Goal: Task Accomplishment & Management: Use online tool/utility

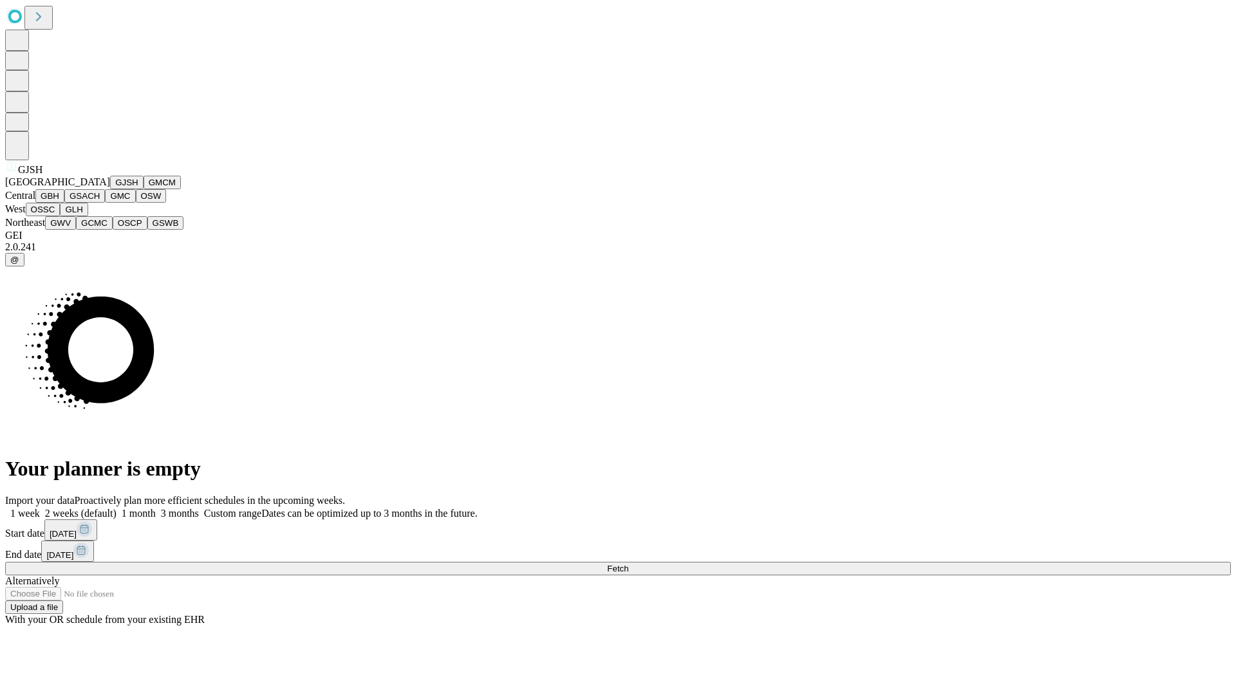
click at [110, 189] on button "GJSH" at bounding box center [126, 183] width 33 height 14
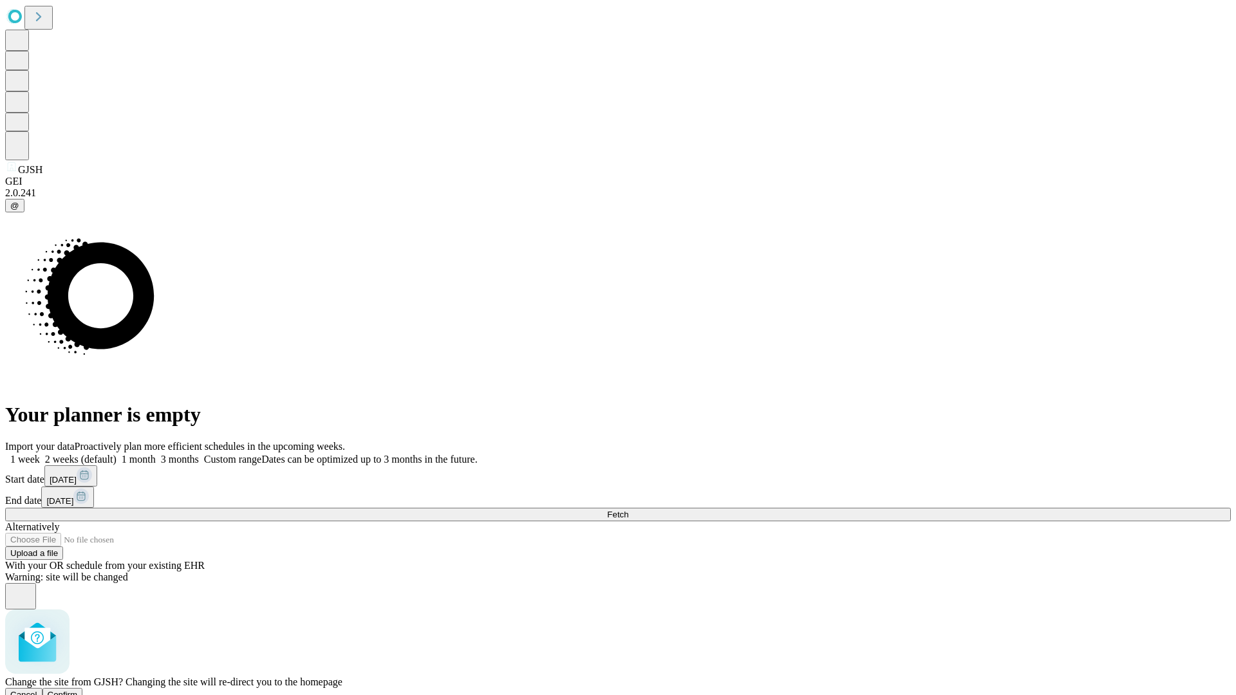
click at [78, 690] on span "Confirm" at bounding box center [63, 695] width 30 height 10
click at [116, 454] on label "2 weeks (default)" at bounding box center [78, 459] width 77 height 11
click at [628, 510] on span "Fetch" at bounding box center [617, 515] width 21 height 10
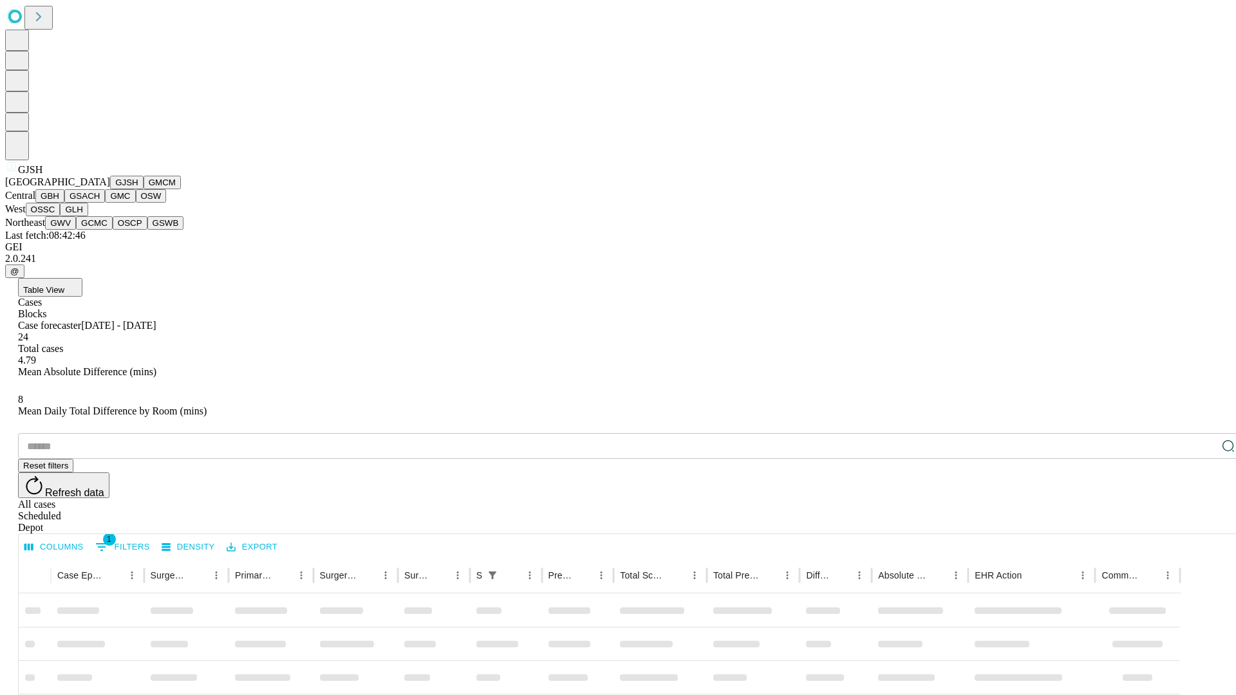
click at [144, 189] on button "GMCM" at bounding box center [162, 183] width 37 height 14
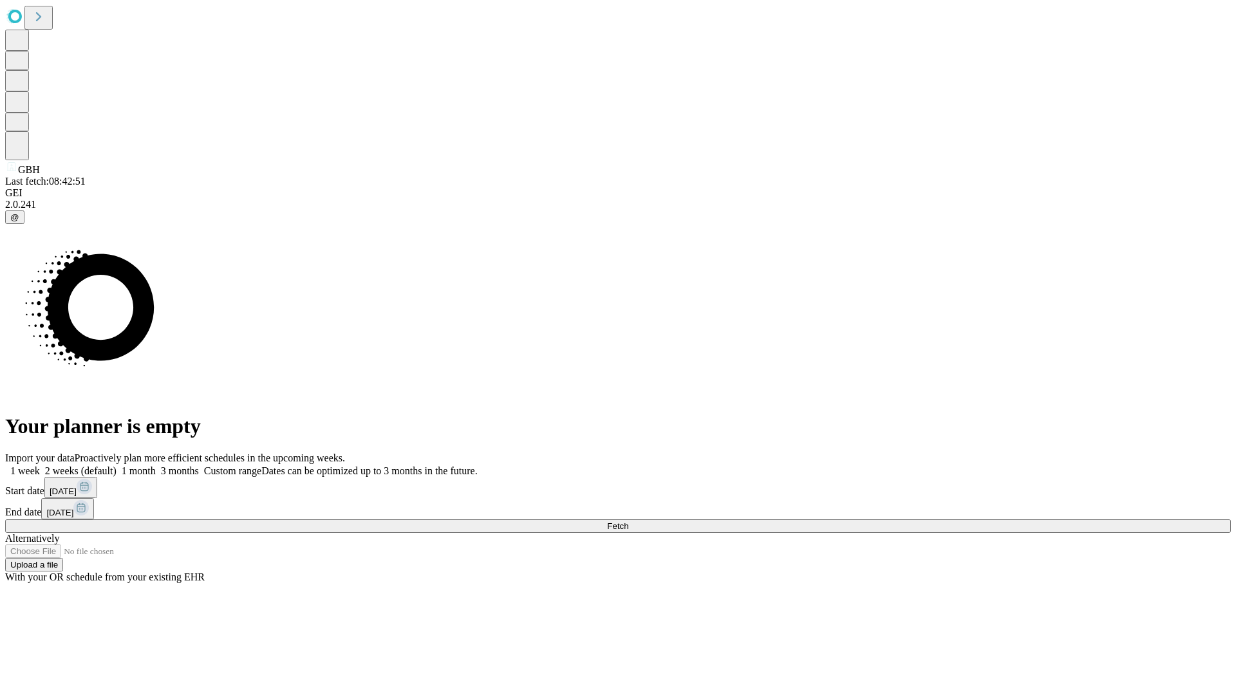
click at [116, 465] on label "2 weeks (default)" at bounding box center [78, 470] width 77 height 11
click at [628, 521] on span "Fetch" at bounding box center [617, 526] width 21 height 10
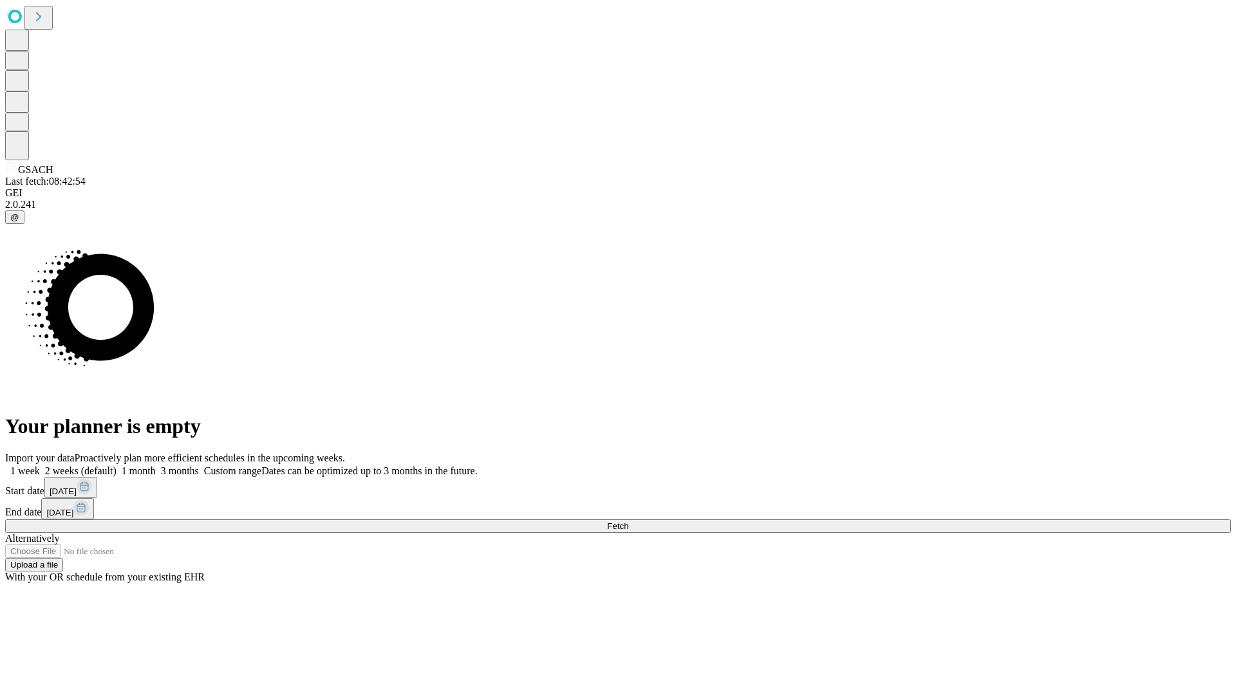
click at [116, 465] on label "2 weeks (default)" at bounding box center [78, 470] width 77 height 11
click at [628, 521] on span "Fetch" at bounding box center [617, 526] width 21 height 10
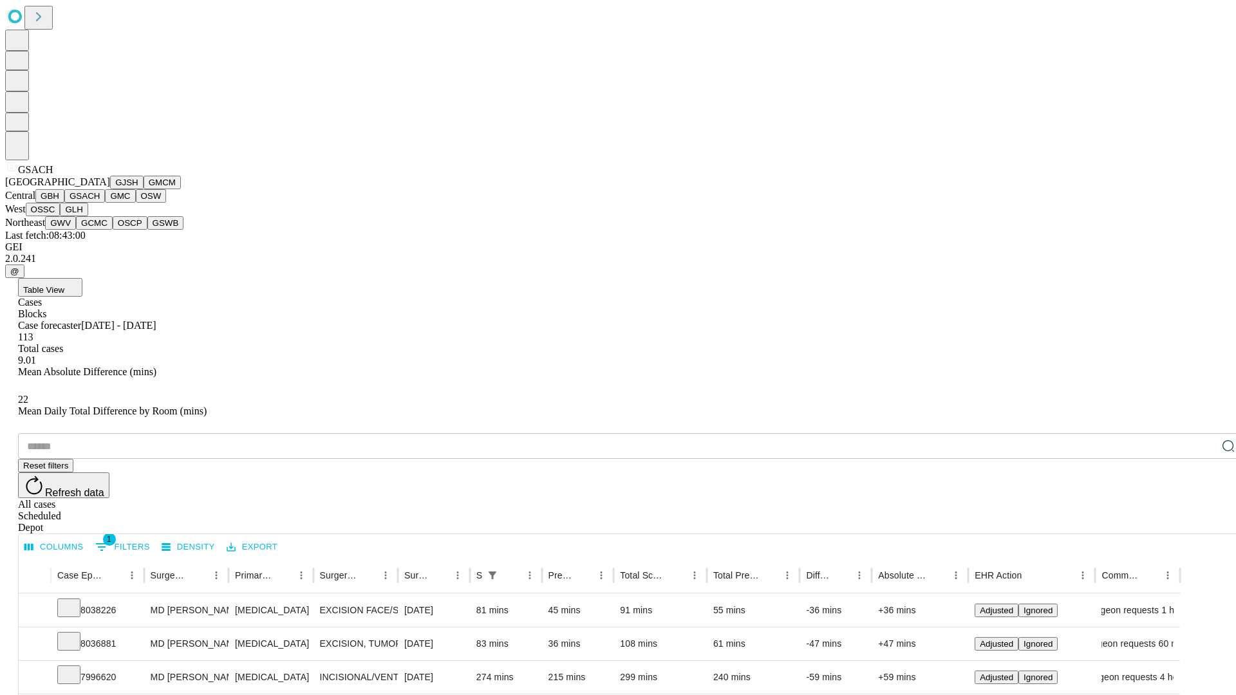
click at [105, 203] on button "GMC" at bounding box center [120, 196] width 30 height 14
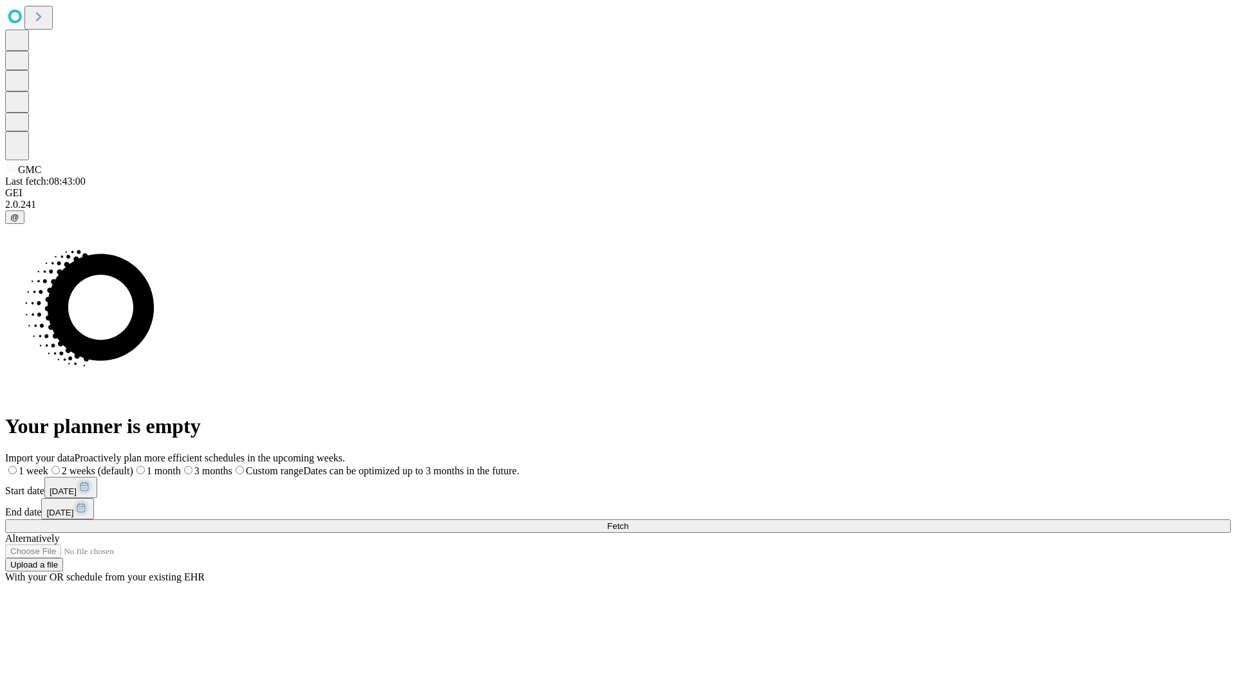
click at [628, 521] on span "Fetch" at bounding box center [617, 526] width 21 height 10
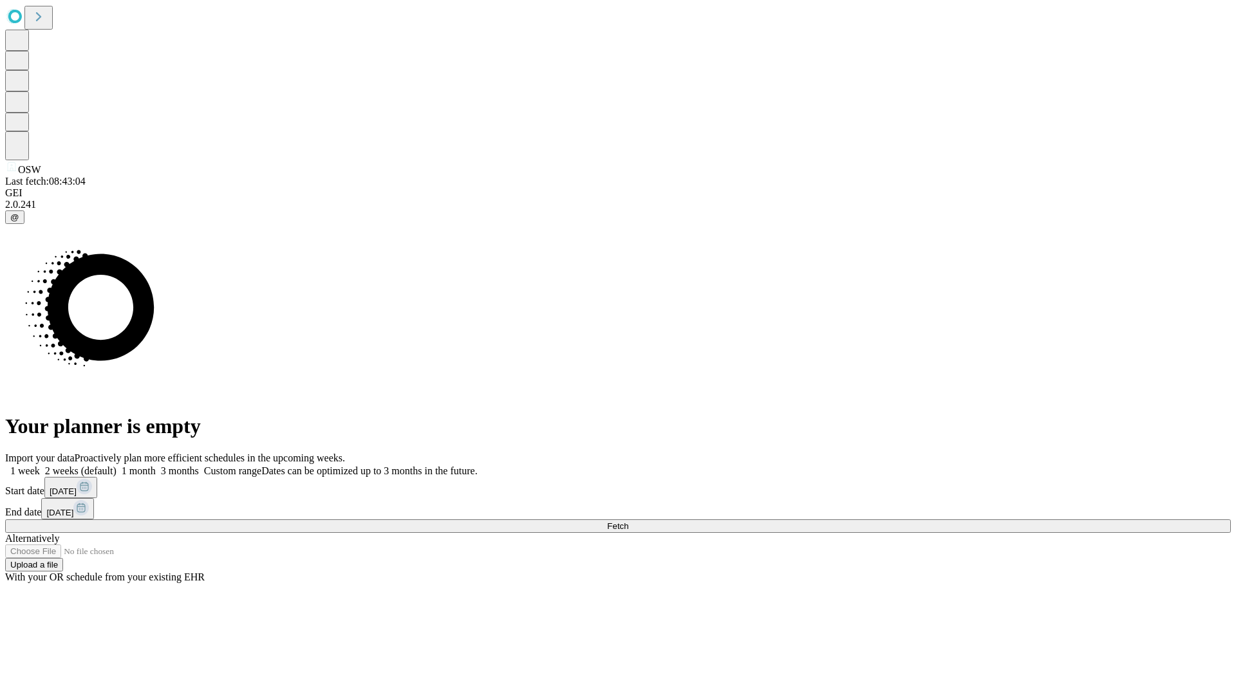
click at [116, 465] on label "2 weeks (default)" at bounding box center [78, 470] width 77 height 11
click at [628, 521] on span "Fetch" at bounding box center [617, 526] width 21 height 10
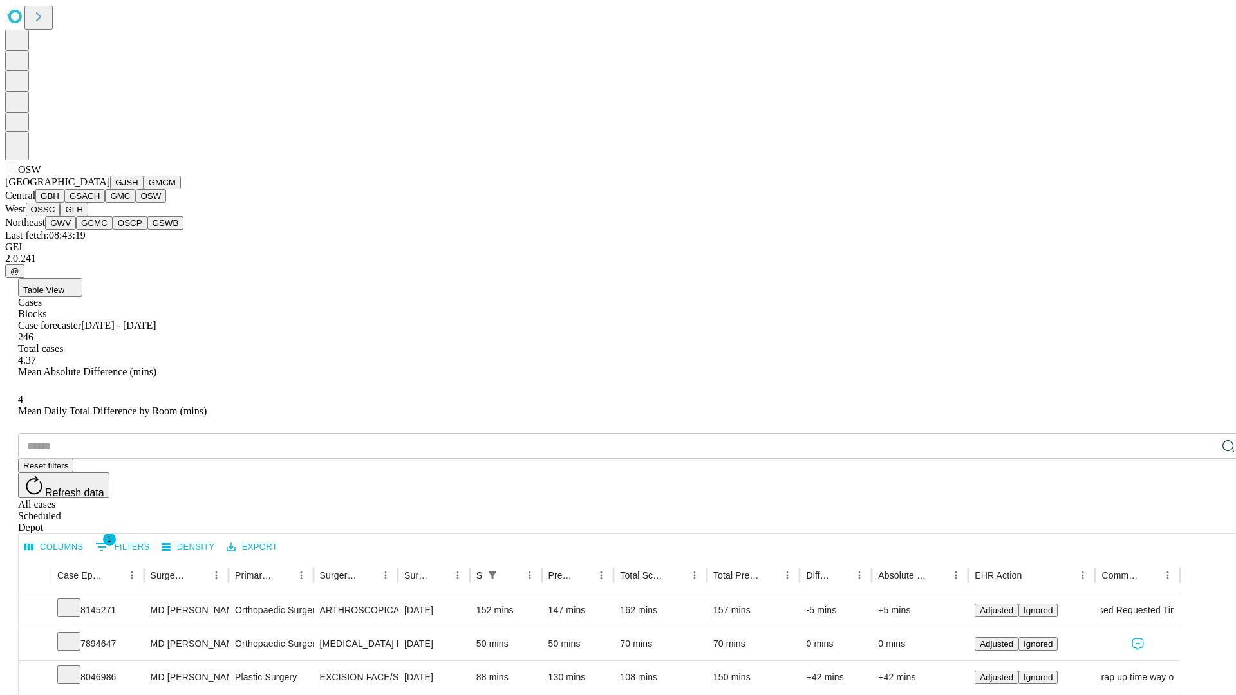
click at [60, 216] on button "OSSC" at bounding box center [43, 210] width 35 height 14
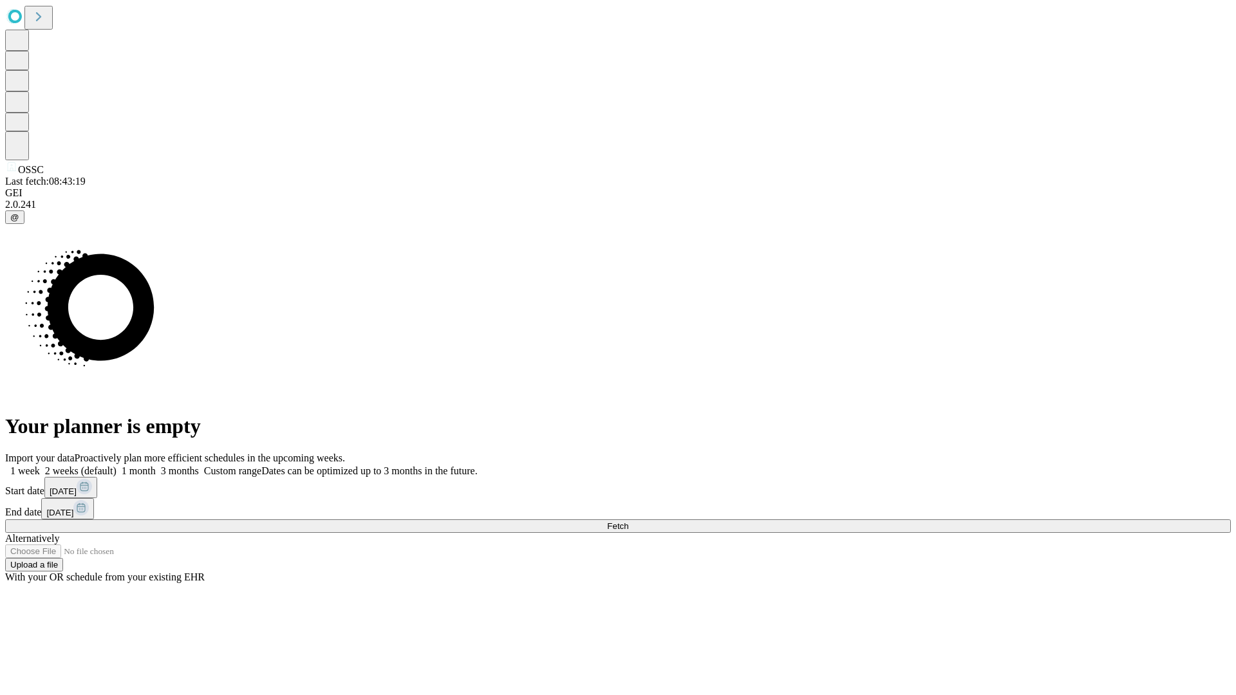
click at [116, 465] on label "2 weeks (default)" at bounding box center [78, 470] width 77 height 11
click at [628, 521] on span "Fetch" at bounding box center [617, 526] width 21 height 10
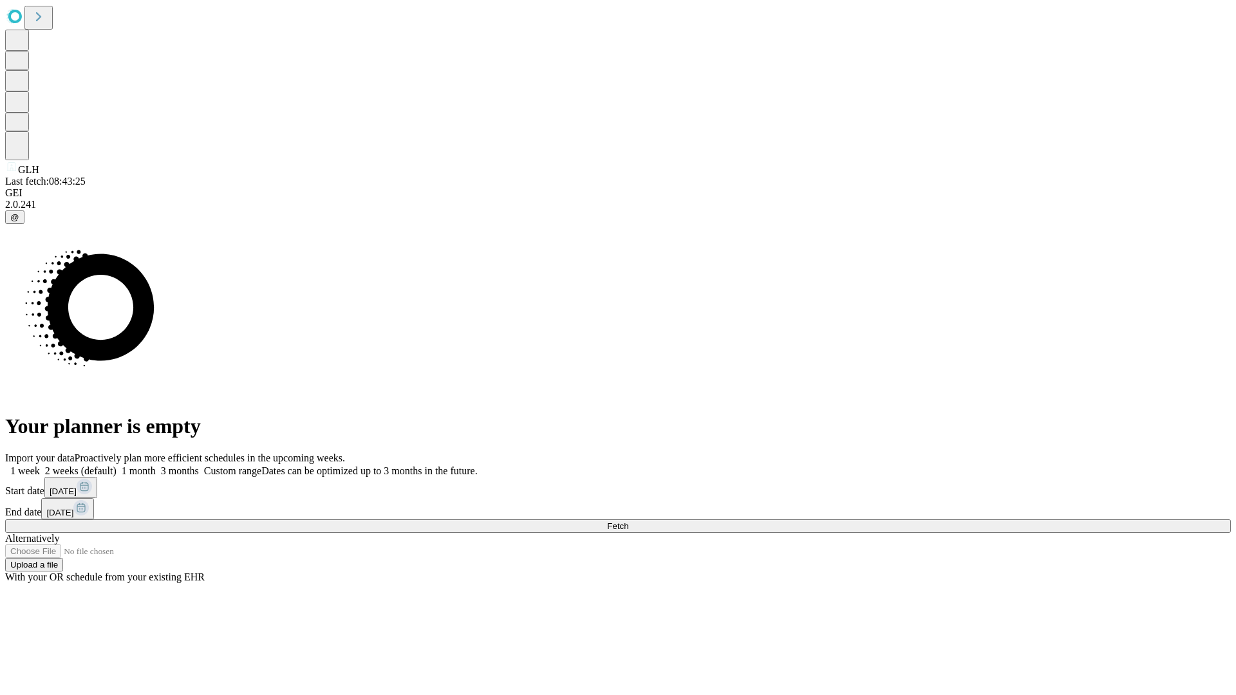
click at [116, 465] on label "2 weeks (default)" at bounding box center [78, 470] width 77 height 11
click at [628, 521] on span "Fetch" at bounding box center [617, 526] width 21 height 10
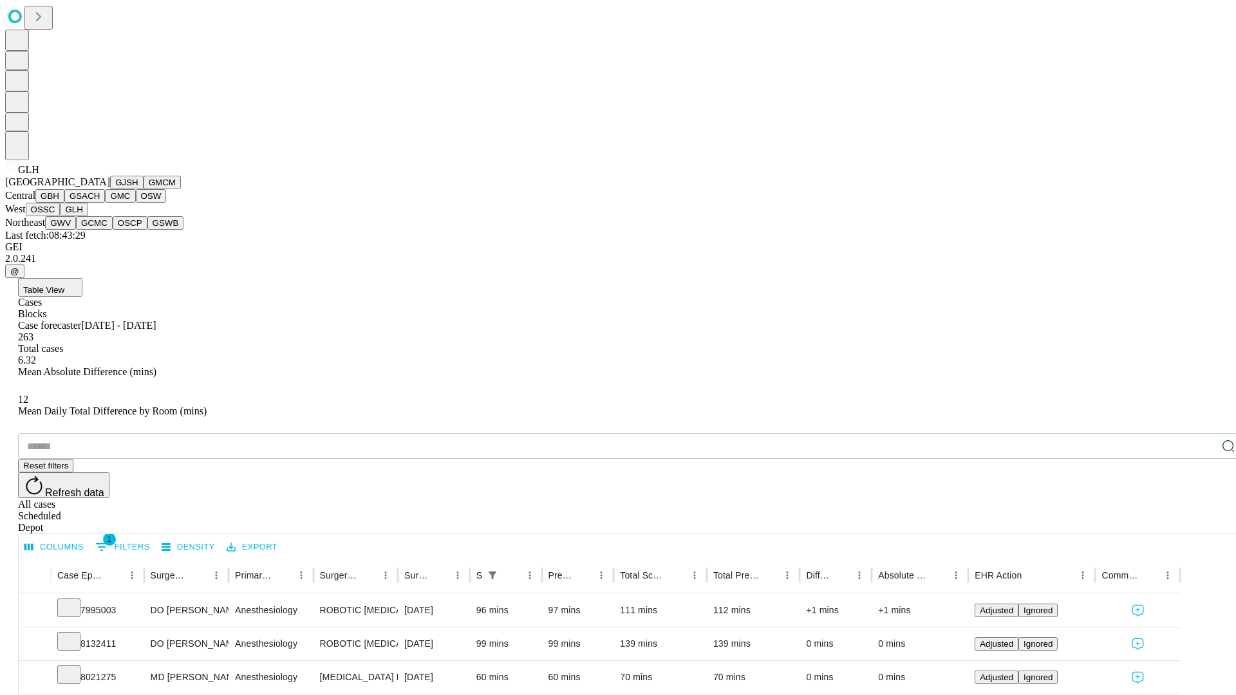
click at [76, 230] on button "GWV" at bounding box center [60, 223] width 31 height 14
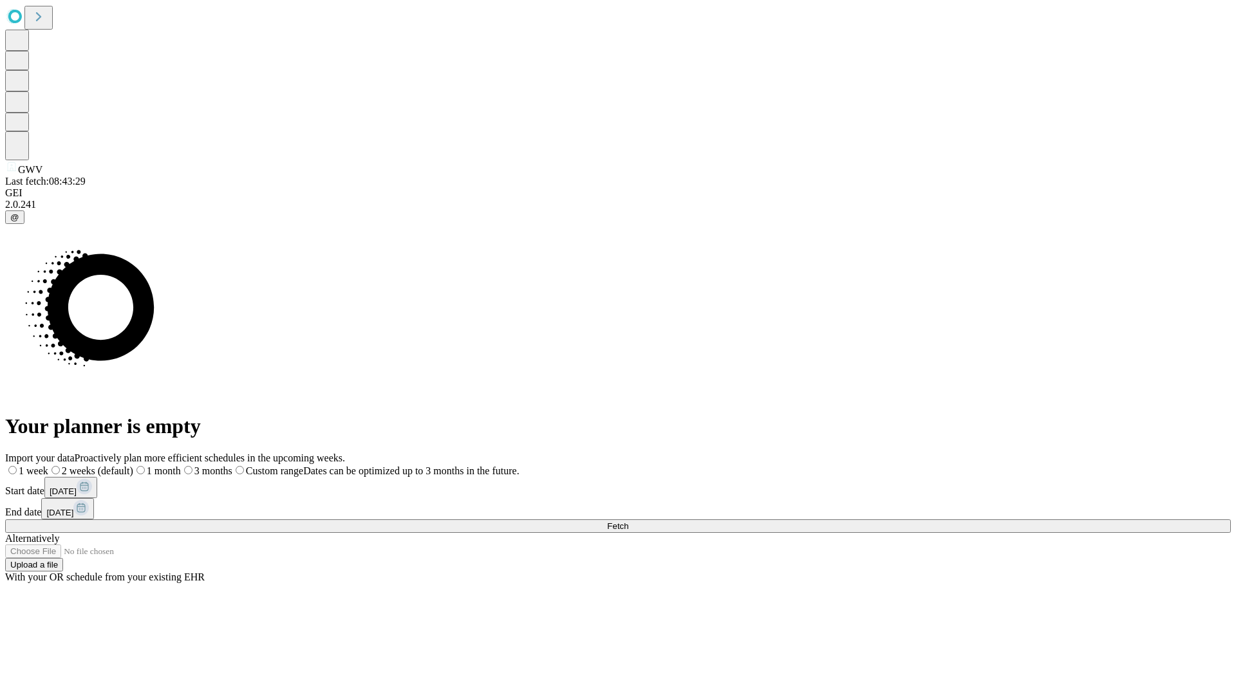
click at [133, 465] on label "2 weeks (default)" at bounding box center [90, 470] width 85 height 11
click at [628, 521] on span "Fetch" at bounding box center [617, 526] width 21 height 10
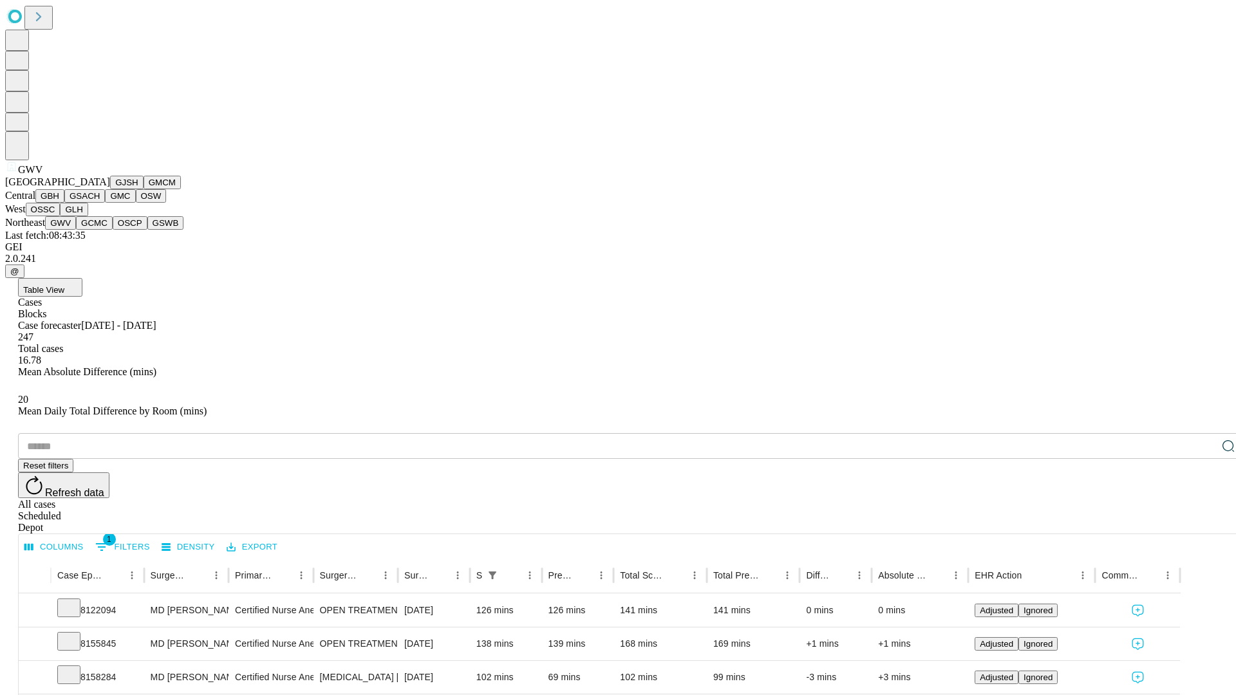
click at [100, 230] on button "GCMC" at bounding box center [94, 223] width 37 height 14
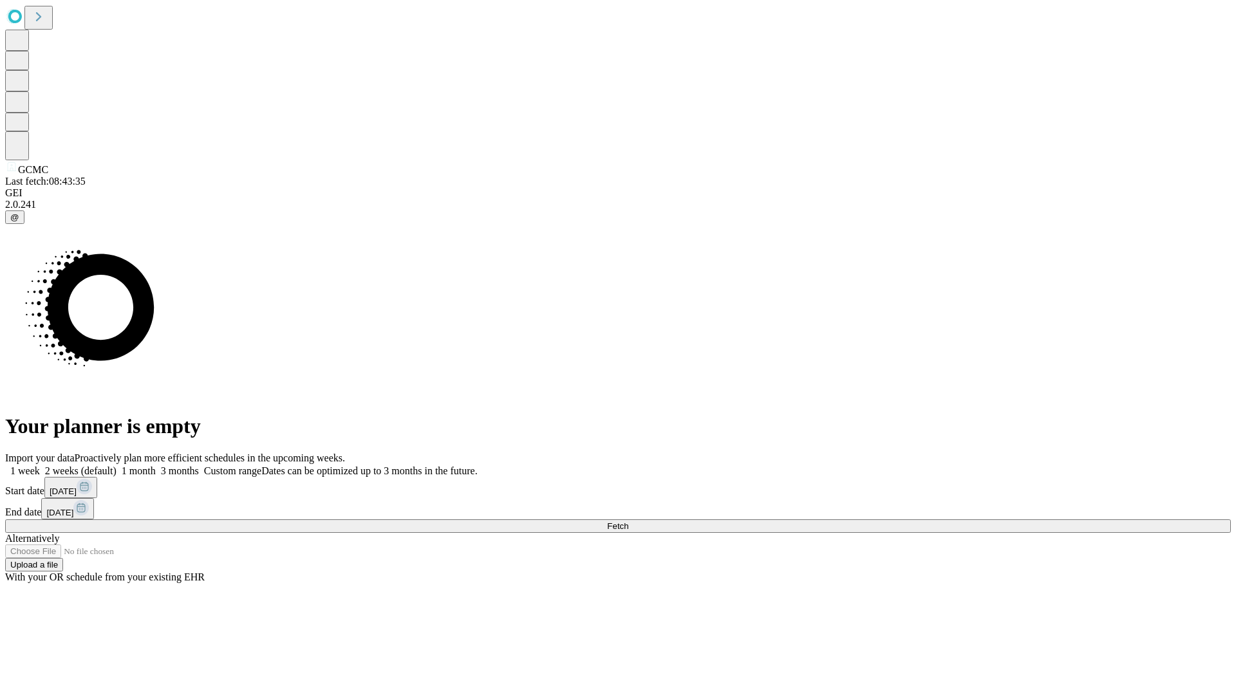
click at [116, 465] on label "2 weeks (default)" at bounding box center [78, 470] width 77 height 11
click at [628, 521] on span "Fetch" at bounding box center [617, 526] width 21 height 10
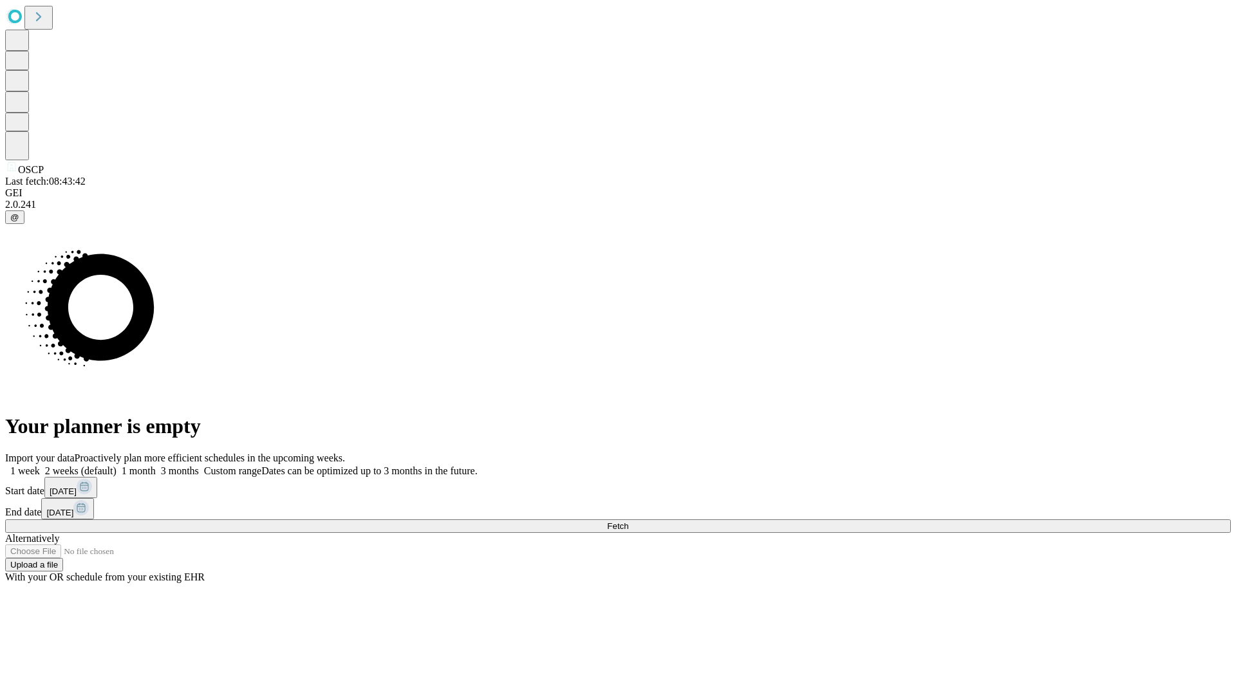
click at [116, 465] on label "2 weeks (default)" at bounding box center [78, 470] width 77 height 11
click at [628, 521] on span "Fetch" at bounding box center [617, 526] width 21 height 10
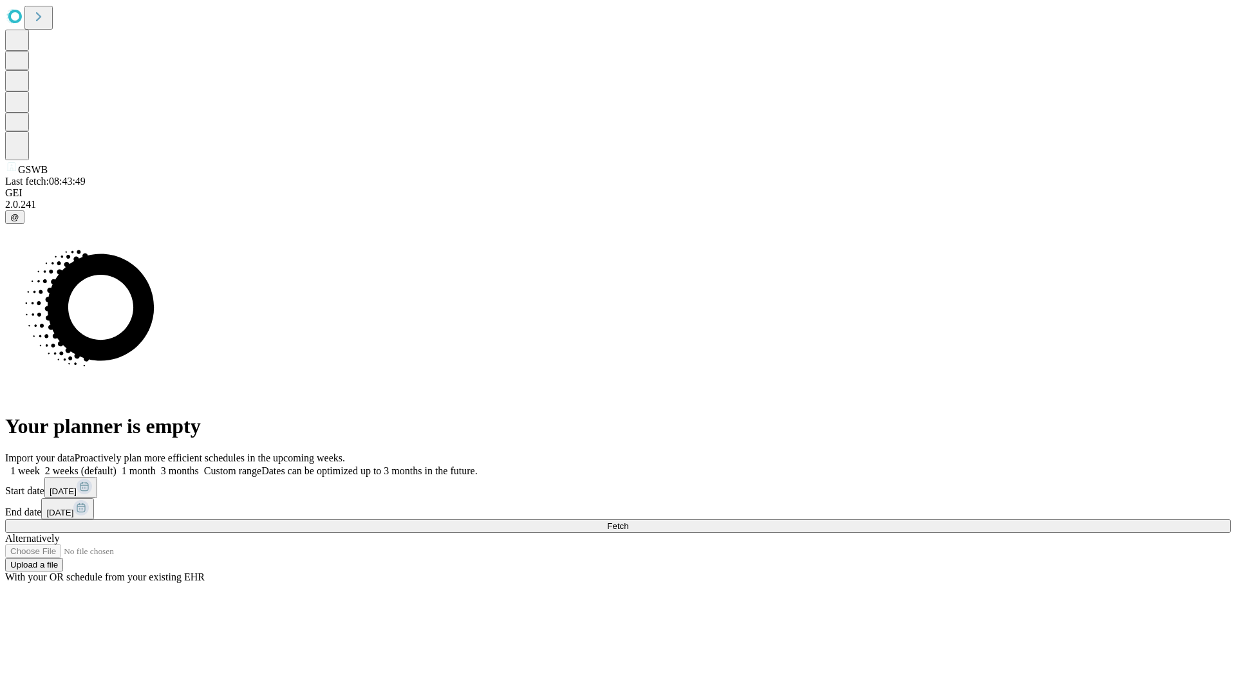
click at [116, 465] on label "2 weeks (default)" at bounding box center [78, 470] width 77 height 11
click at [628, 521] on span "Fetch" at bounding box center [617, 526] width 21 height 10
